Goal: Information Seeking & Learning: Learn about a topic

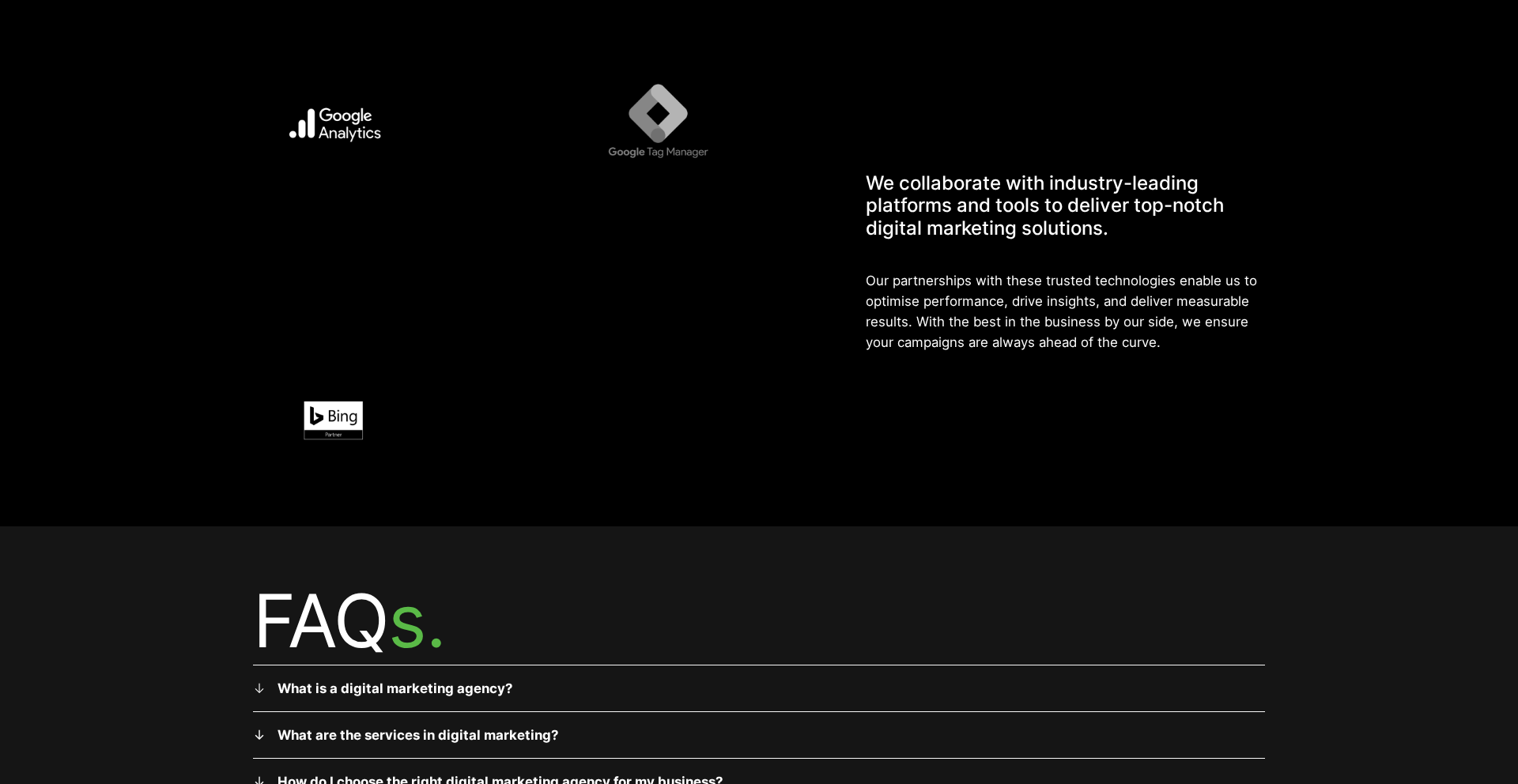
scroll to position [4712, 0]
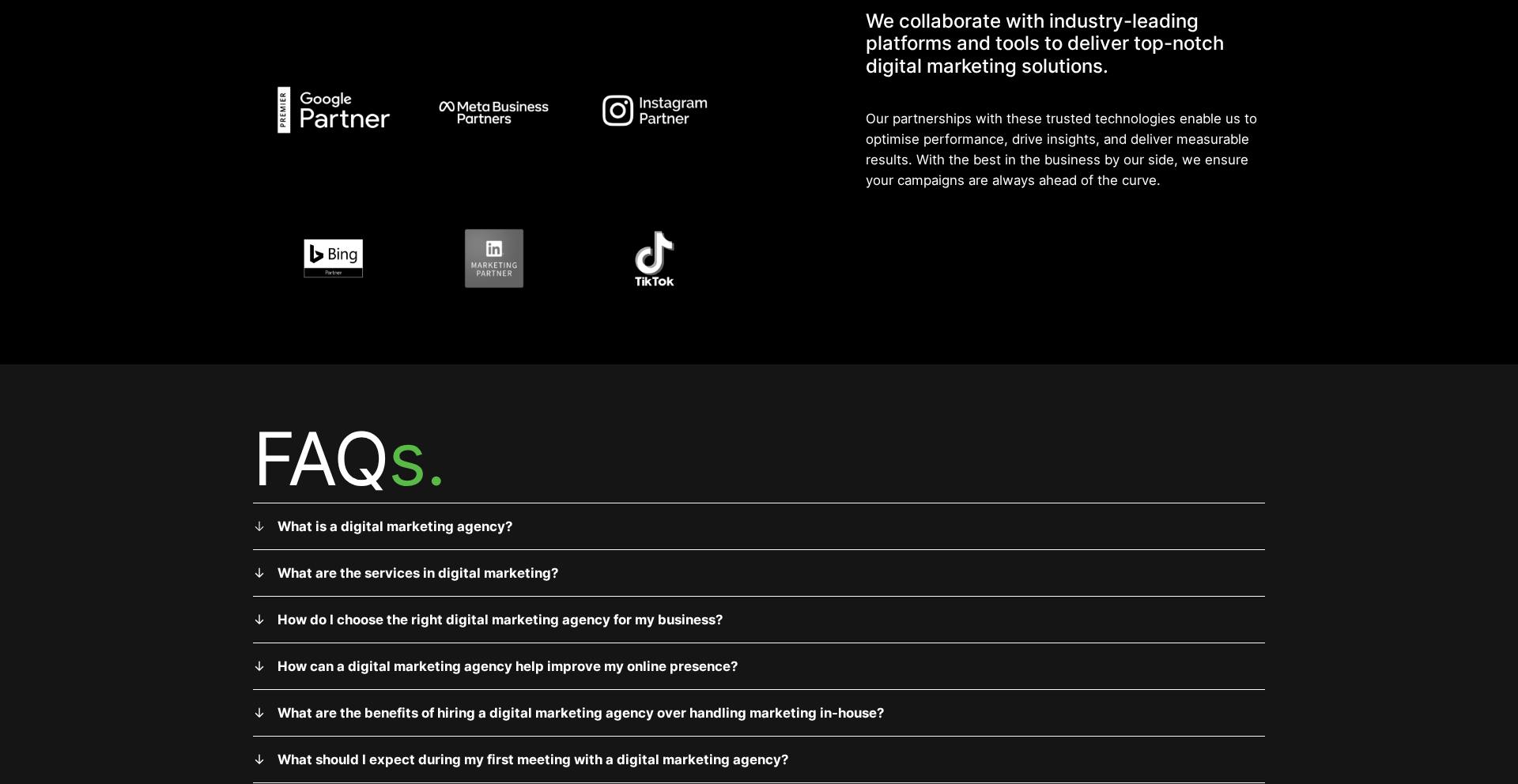
click at [485, 518] on strong "What is a digital marketing agency?" at bounding box center [395, 526] width 234 height 16
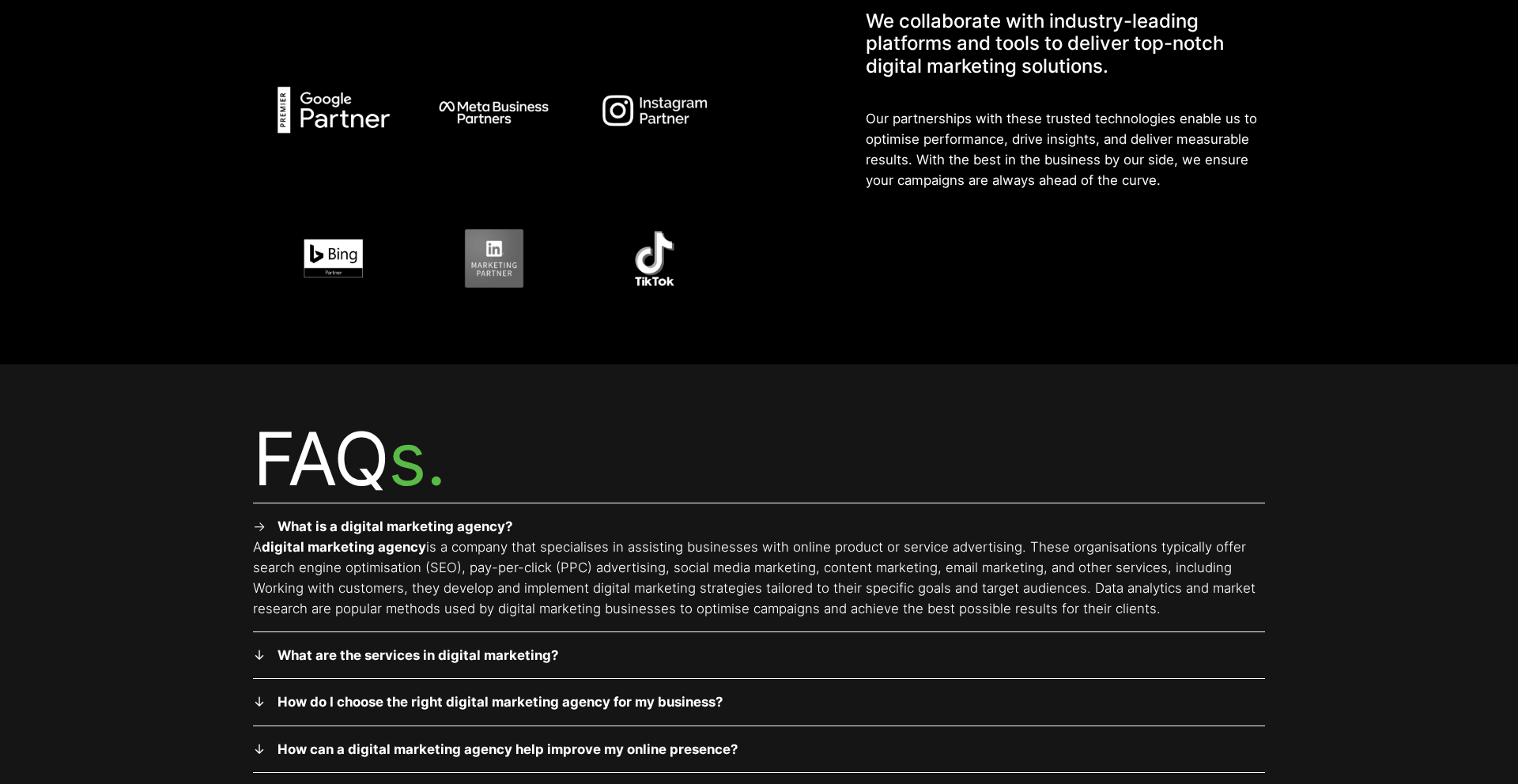
click at [471, 518] on strong "What is a digital marketing agency?" at bounding box center [395, 526] width 234 height 16
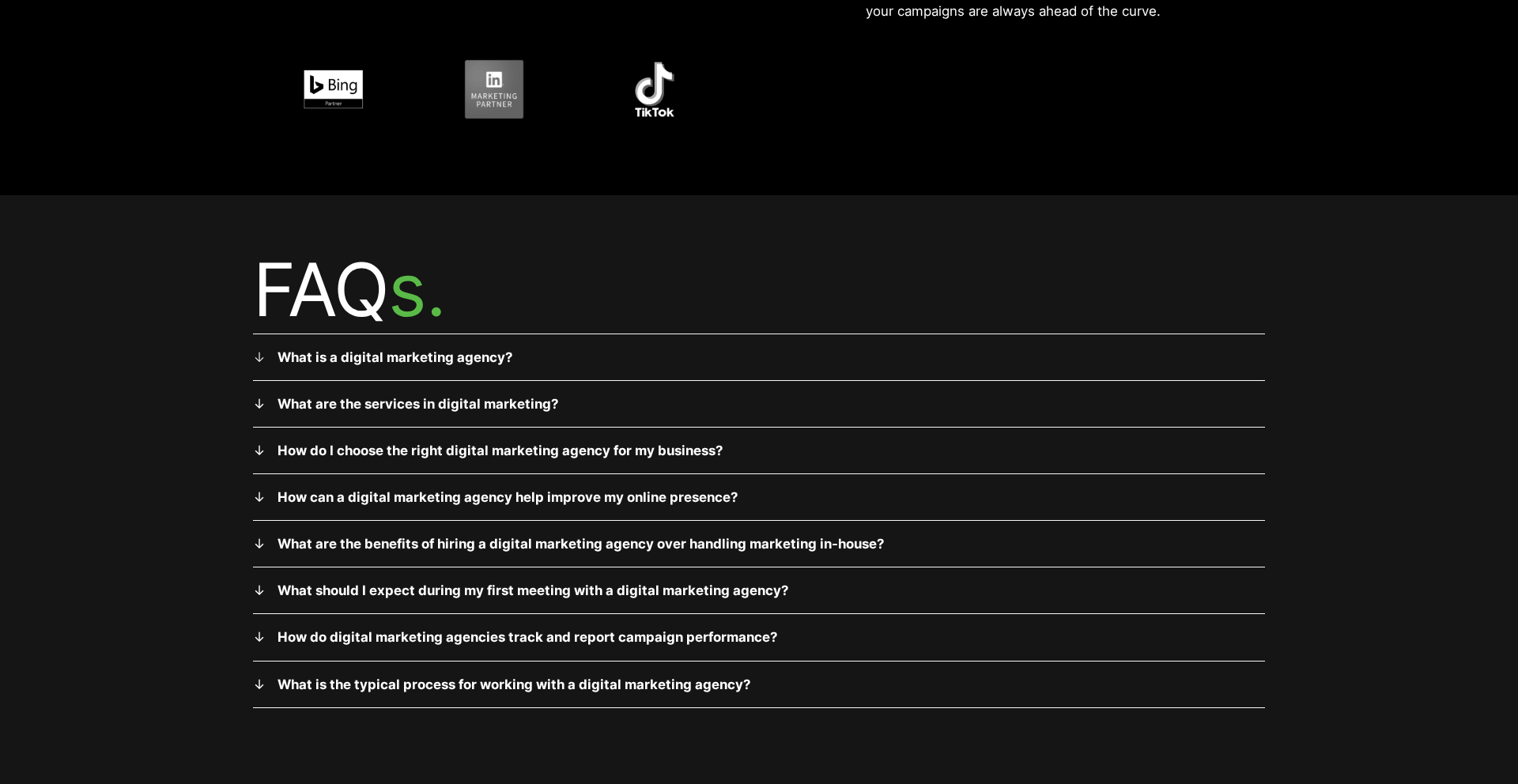
scroll to position [4920, 0]
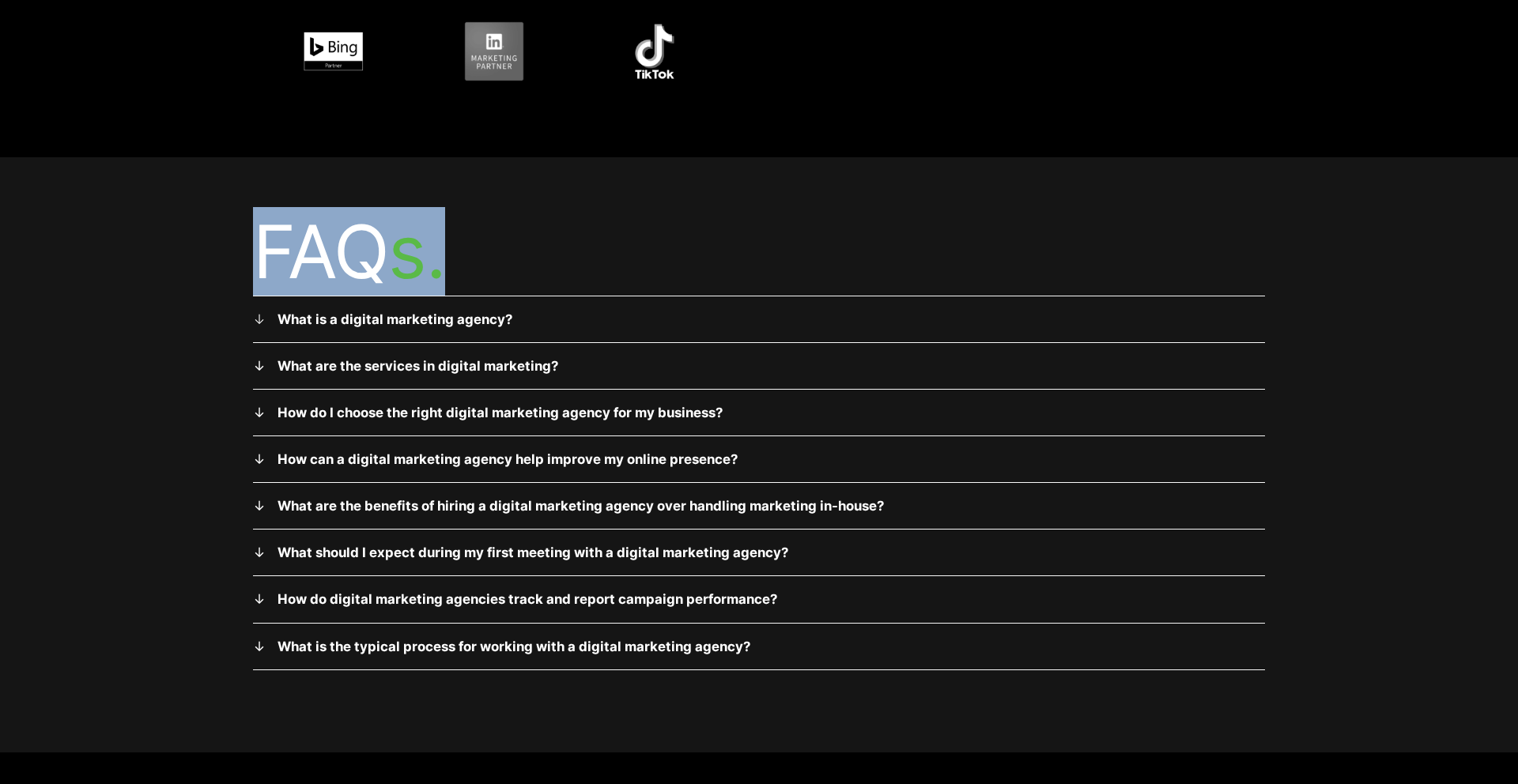
drag, startPoint x: 439, startPoint y: 238, endPoint x: 195, endPoint y: 238, distance: 244.0
click at [195, 238] on div "FAQ s. What is a digital marketing agency? A digital marketing agency is a comp…" at bounding box center [759, 455] width 1518 height 595
click at [196, 238] on div "FAQ s. What is a digital marketing agency? A digital marketing agency is a comp…" at bounding box center [759, 455] width 1518 height 595
drag, startPoint x: 378, startPoint y: 235, endPoint x: 416, endPoint y: 235, distance: 38.0
click at [416, 235] on h2 "FAQ s." at bounding box center [759, 251] width 1012 height 88
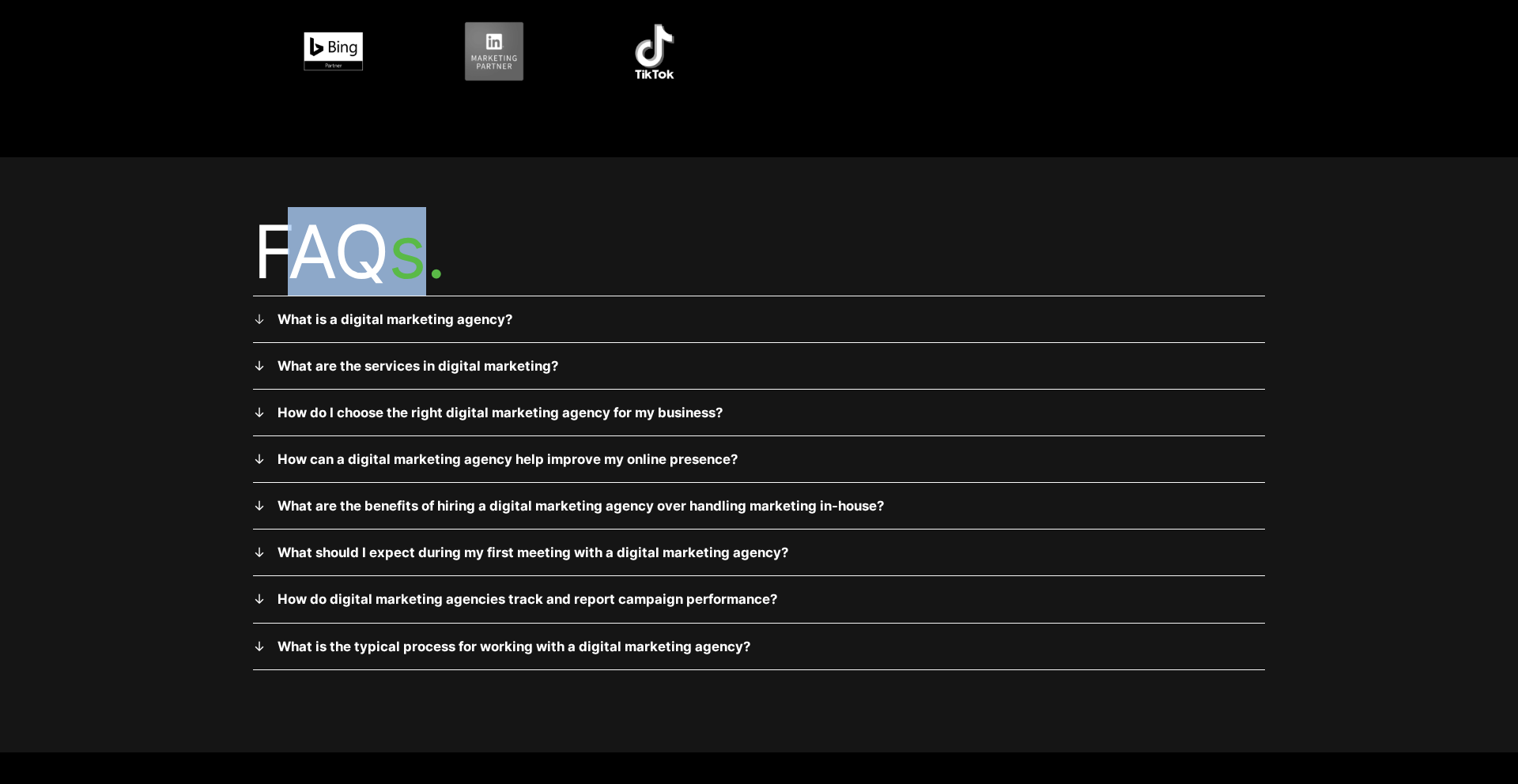
drag, startPoint x: 416, startPoint y: 235, endPoint x: 466, endPoint y: 245, distance: 51.0
click at [417, 236] on mark "s." at bounding box center [416, 251] width 56 height 89
drag, startPoint x: 466, startPoint y: 245, endPoint x: 258, endPoint y: 245, distance: 208.0
click at [258, 245] on h2 "FAQ s." at bounding box center [759, 251] width 1012 height 88
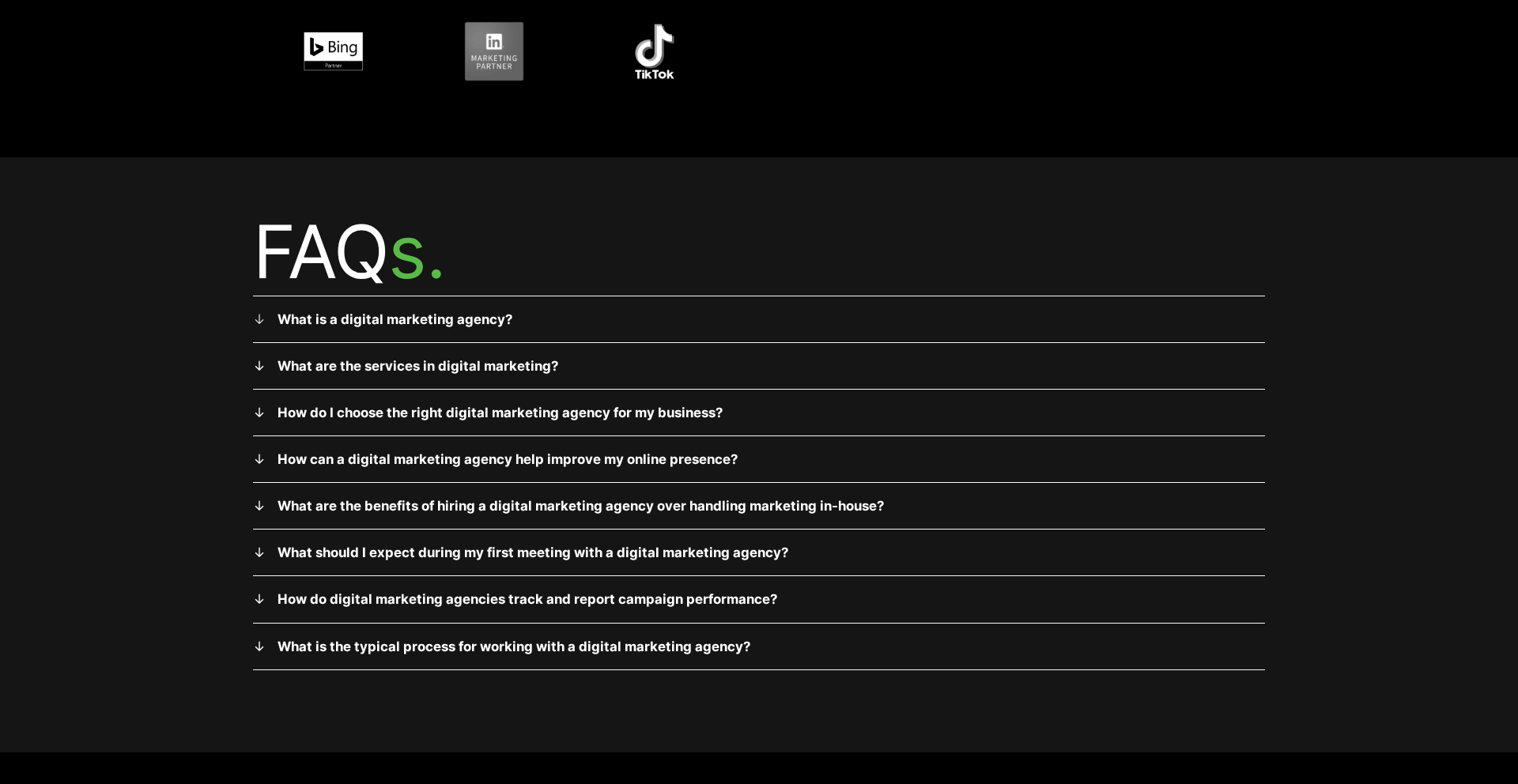
click at [258, 245] on h2 "FAQ s." at bounding box center [759, 251] width 1012 height 88
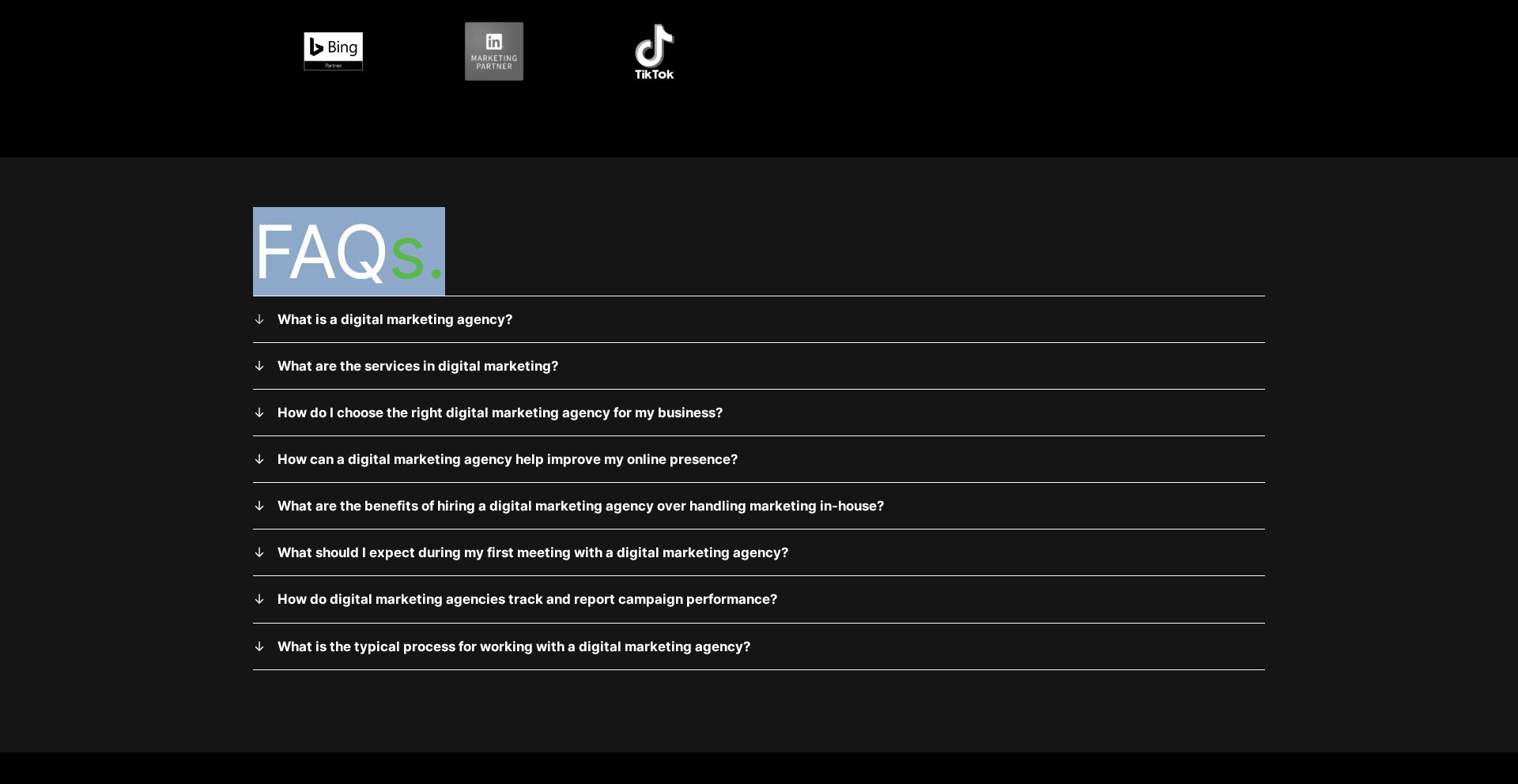
drag, startPoint x: 252, startPoint y: 242, endPoint x: 475, endPoint y: 238, distance: 223.0
click at [475, 238] on div "FAQ s. What is a digital marketing agency? A digital marketing agency is a comp…" at bounding box center [759, 455] width 1518 height 595
click at [475, 238] on h2 "FAQ s." at bounding box center [759, 251] width 1012 height 88
drag, startPoint x: 474, startPoint y: 238, endPoint x: 305, endPoint y: 245, distance: 169.1
click at [305, 245] on h2 "FAQ s." at bounding box center [759, 251] width 1012 height 88
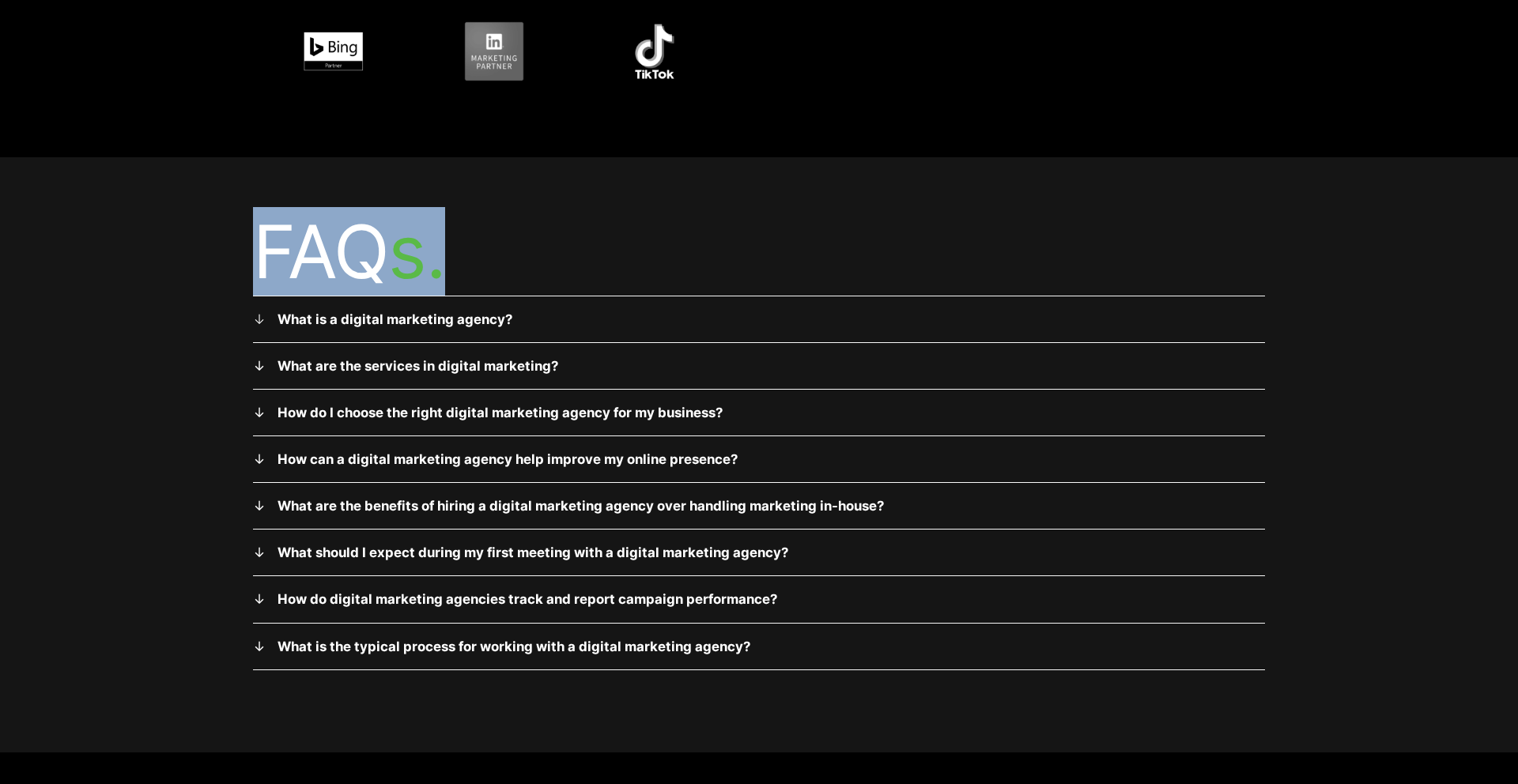
click at [277, 242] on h2 "FAQ s." at bounding box center [759, 251] width 1012 height 88
click at [483, 236] on h2 "FAQ s." at bounding box center [759, 251] width 1012 height 88
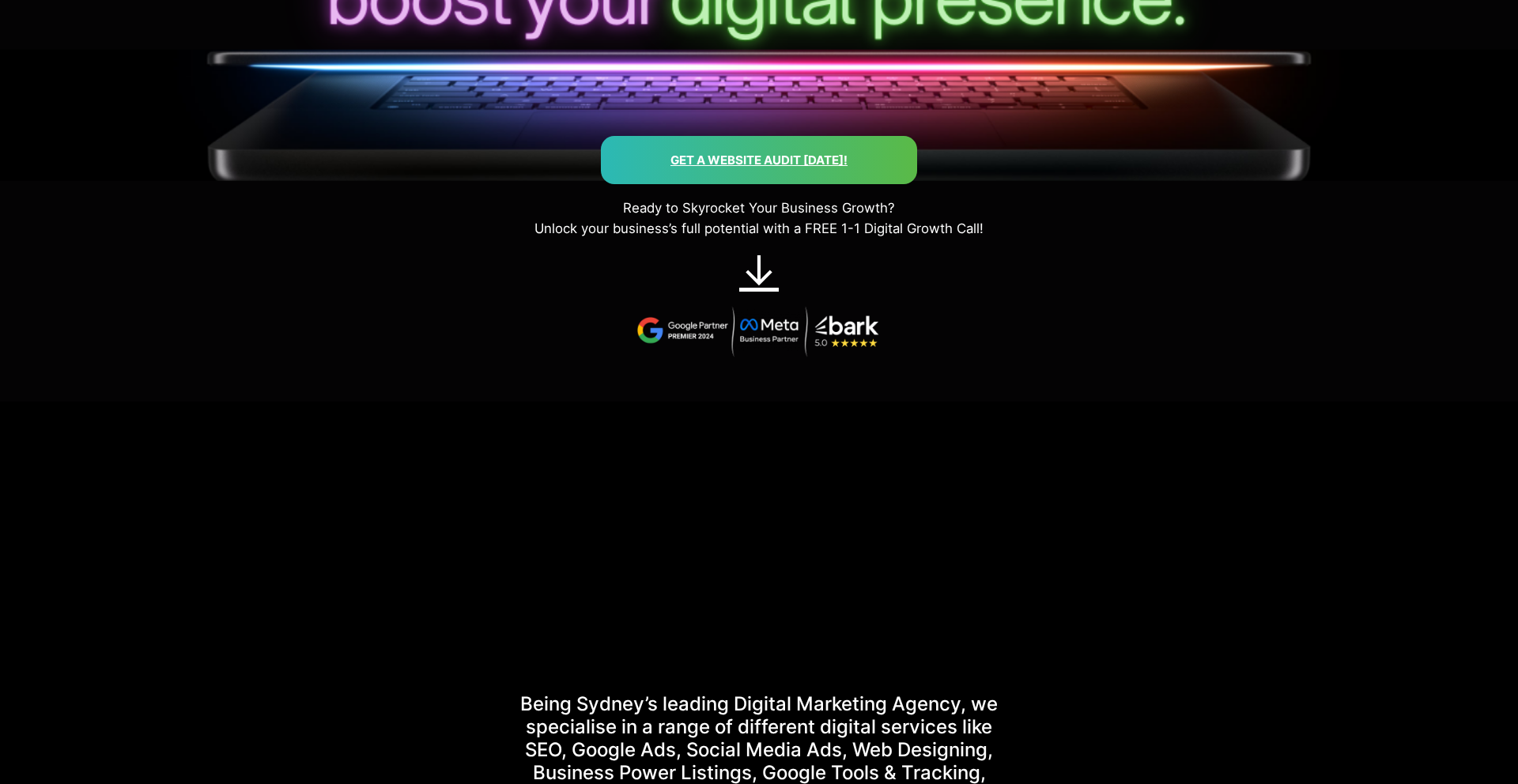
scroll to position [0, 0]
